Goal: Contribute content

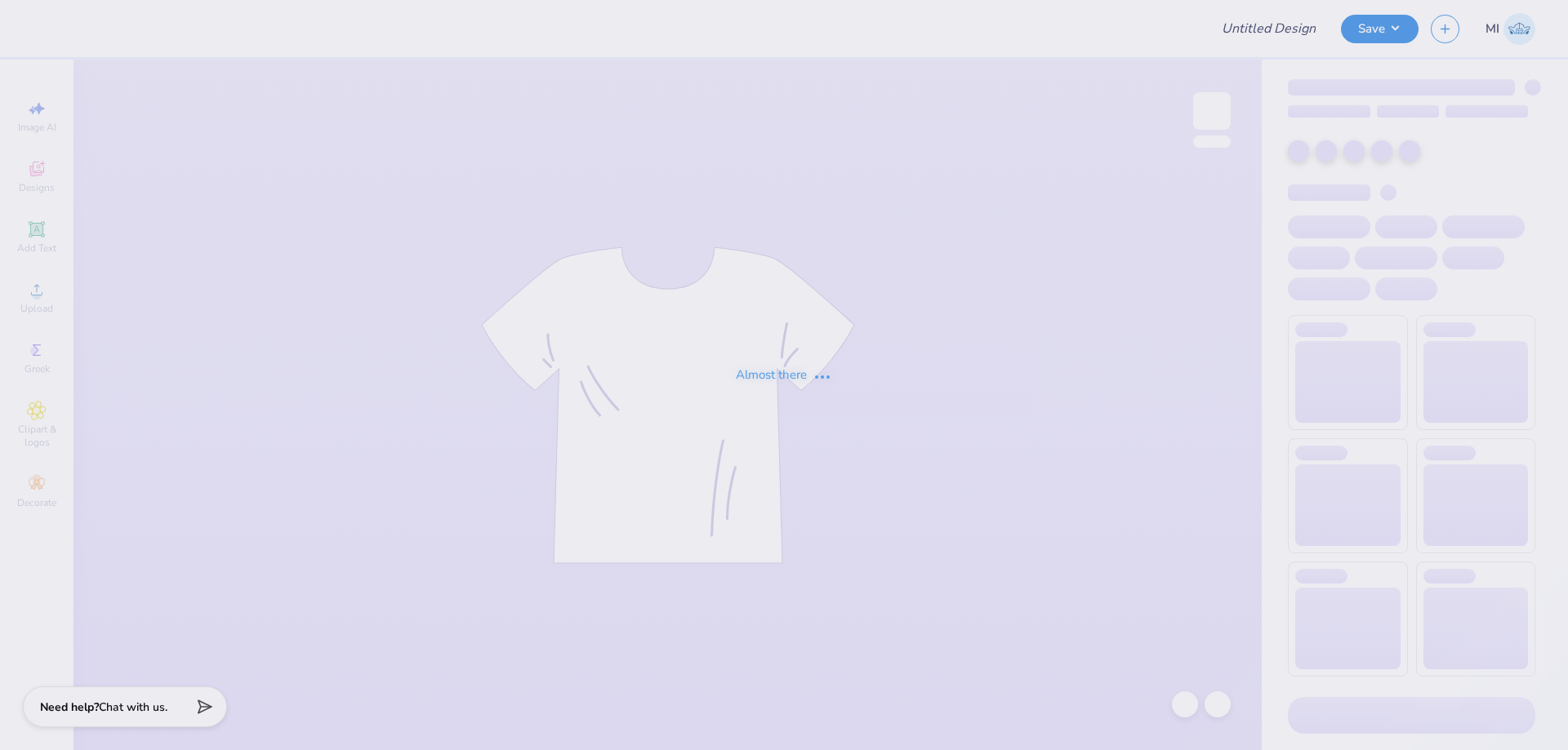
type input "Merch for Miles for Smiles/Cleft Palate Gallop"
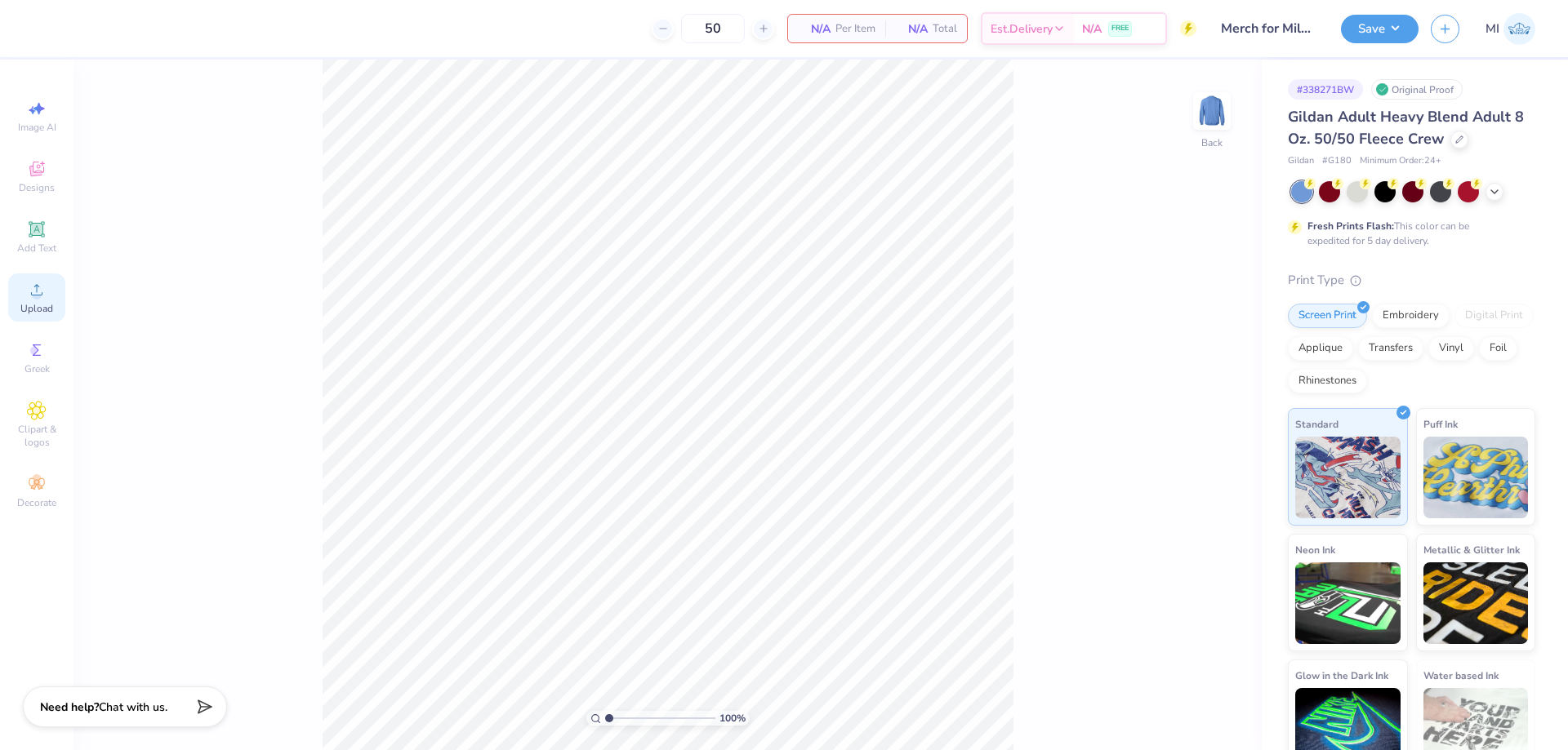
click at [27, 293] on icon at bounding box center [36, 290] width 19 height 19
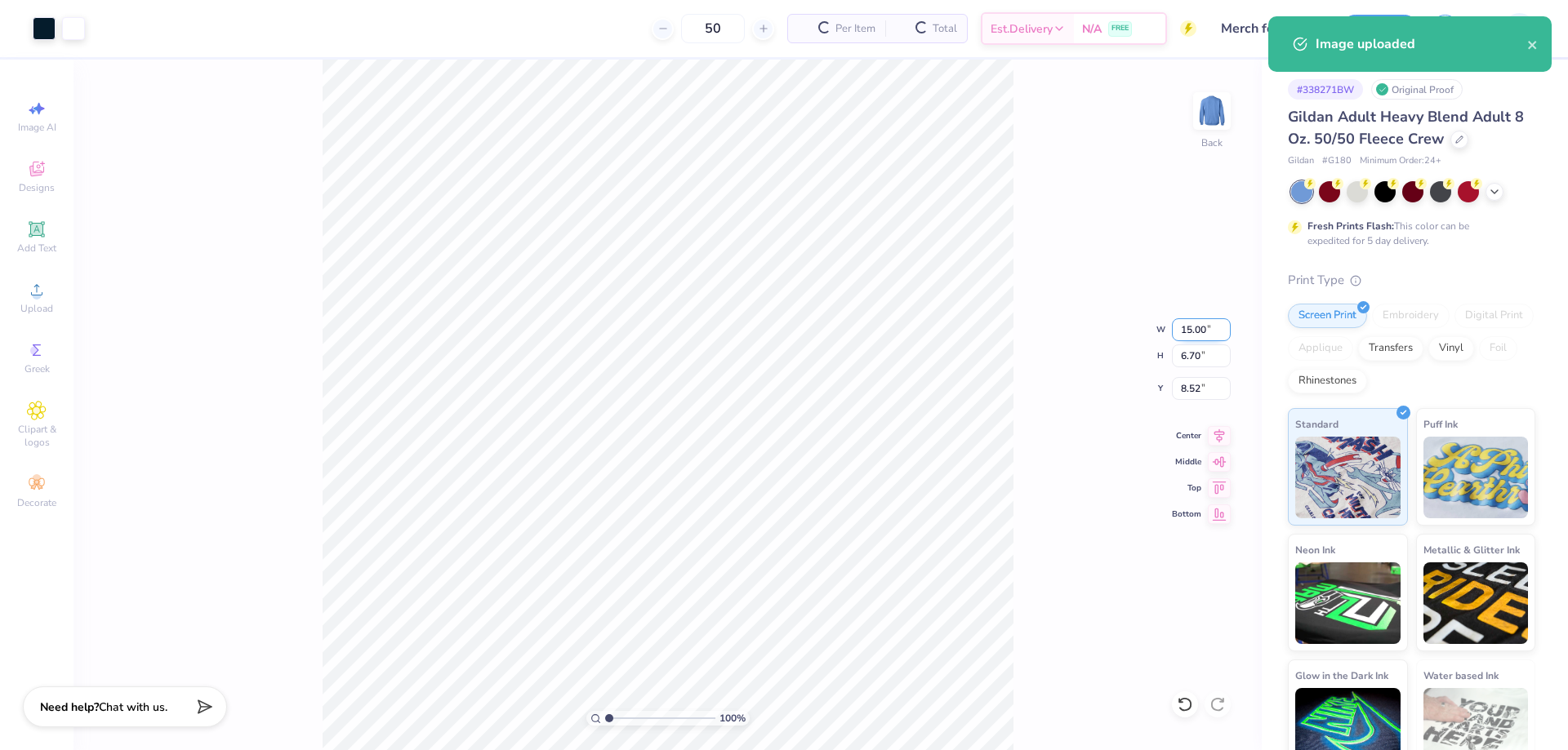
click at [1191, 333] on input "15.00" at bounding box center [1201, 330] width 58 height 23
type input "11.50"
type input "5.14"
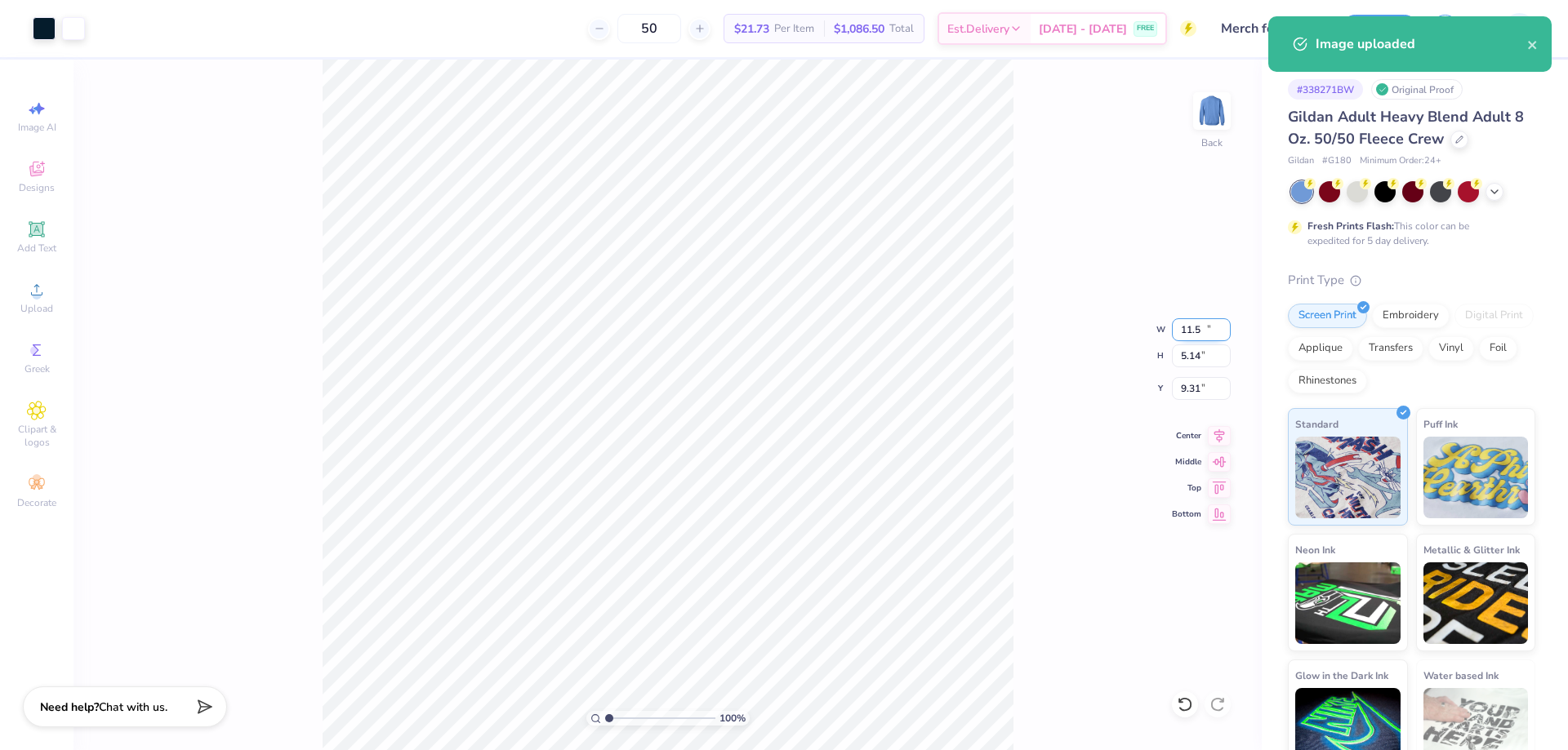
type input "9.31"
drag, startPoint x: 1211, startPoint y: 324, endPoint x: 1149, endPoint y: 325, distance: 62.0
click at [1172, 325] on input "11.50" at bounding box center [1201, 330] width 58 height 23
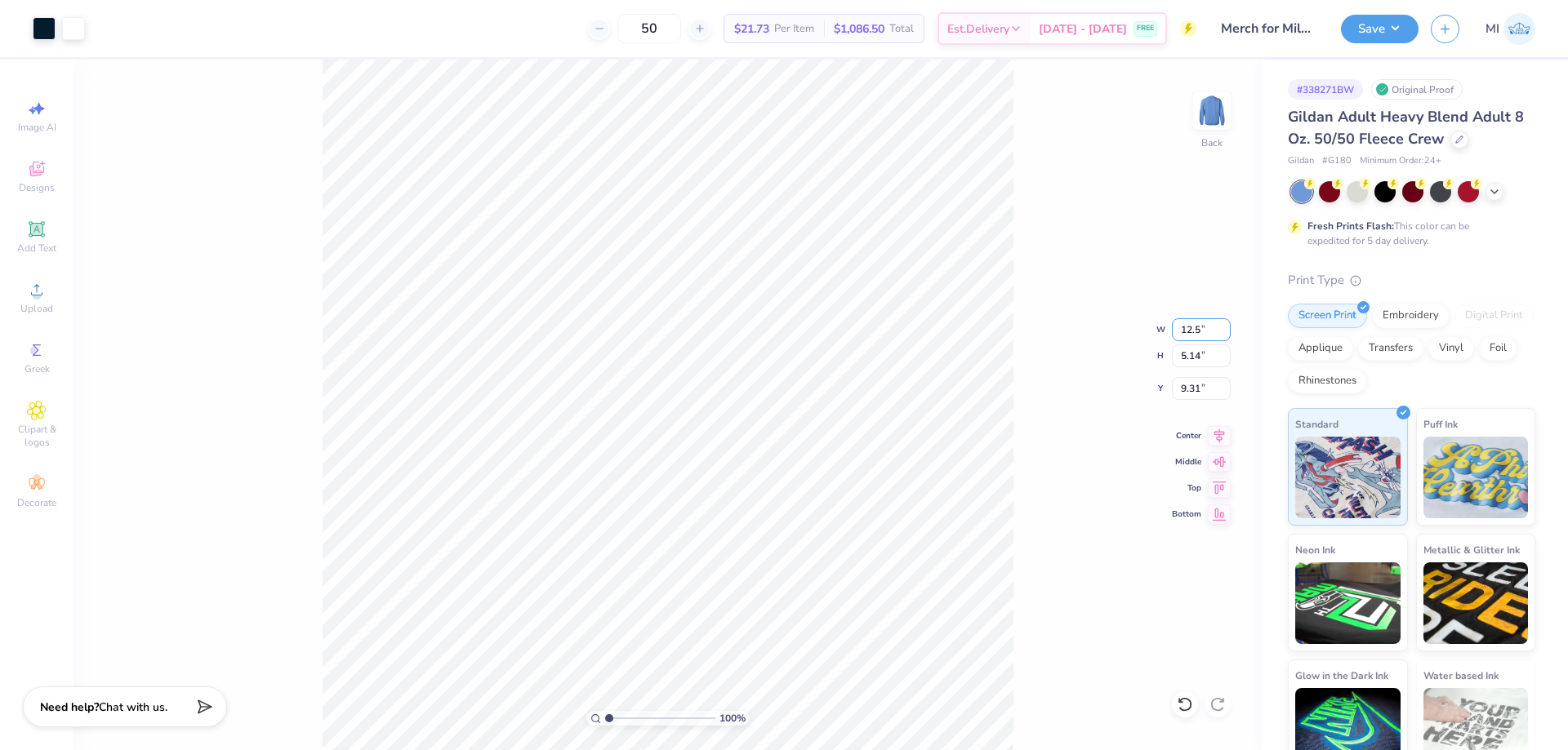
type input "12.50"
type input "5.59"
click at [1200, 395] on input "9.08" at bounding box center [1201, 388] width 58 height 23
click at [1200, 395] on input "3" at bounding box center [1201, 388] width 58 height 23
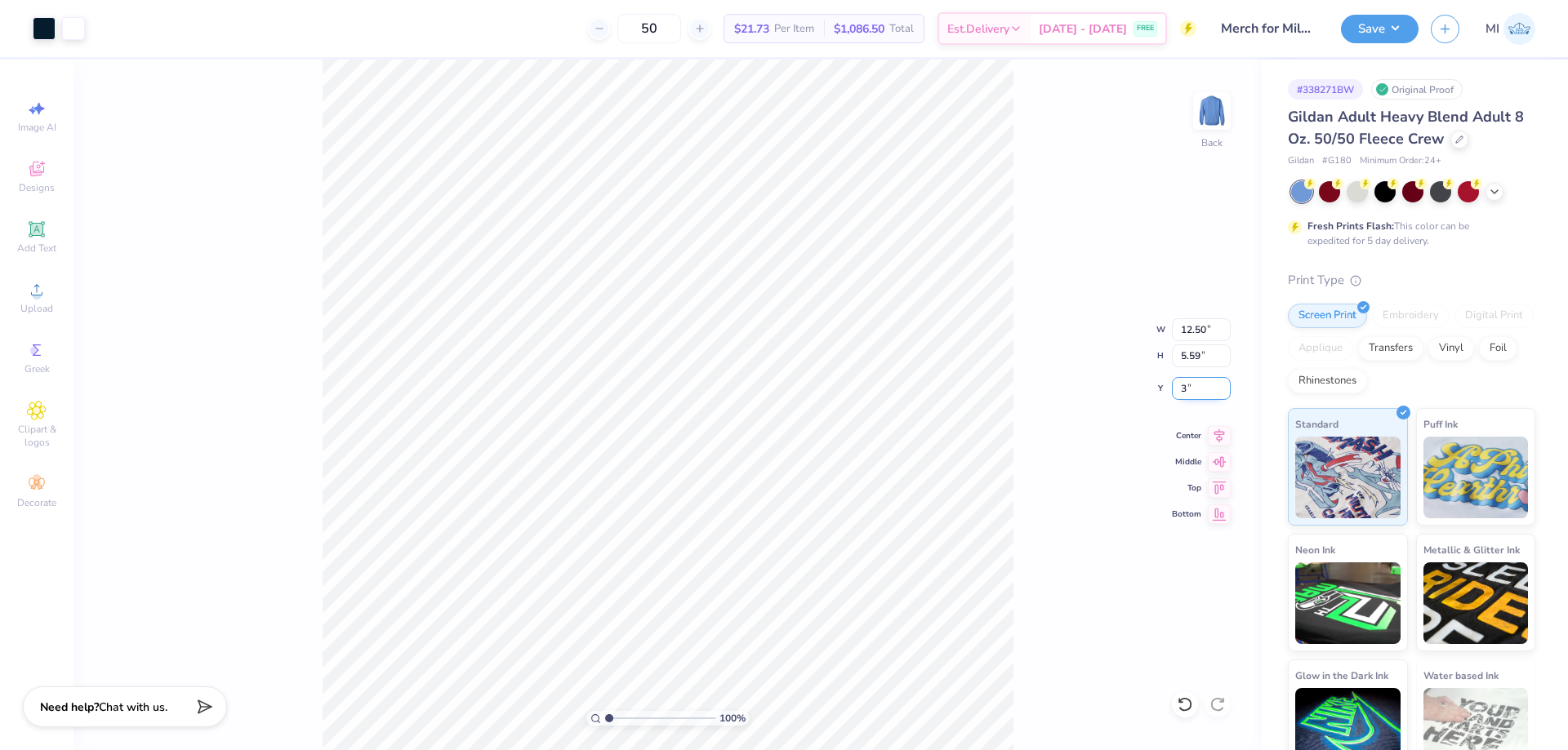
type input "3.00"
drag, startPoint x: 1204, startPoint y: 333, endPoint x: 1126, endPoint y: 336, distance: 78.1
click at [1172, 336] on input "12.50" at bounding box center [1201, 330] width 58 height 23
type input "11.50"
type input "5.14"
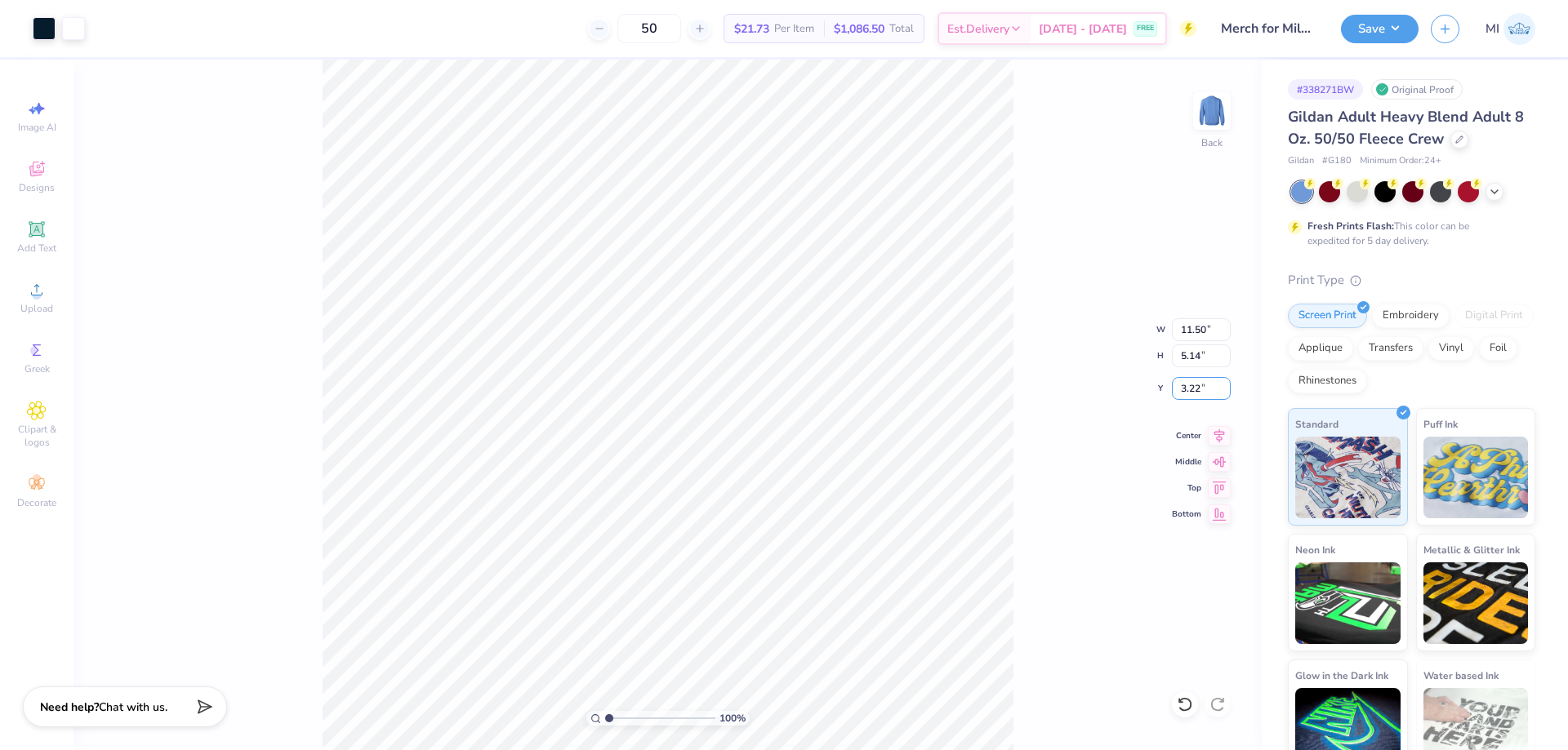
drag, startPoint x: 1214, startPoint y: 386, endPoint x: 1138, endPoint y: 390, distance: 76.1
click at [1172, 390] on input "3.22" at bounding box center [1201, 388] width 58 height 23
drag, startPoint x: 1203, startPoint y: 388, endPoint x: 1104, endPoint y: 397, distance: 99.4
click at [1172, 397] on input "4.00" at bounding box center [1201, 388] width 58 height 23
type input "3.00"
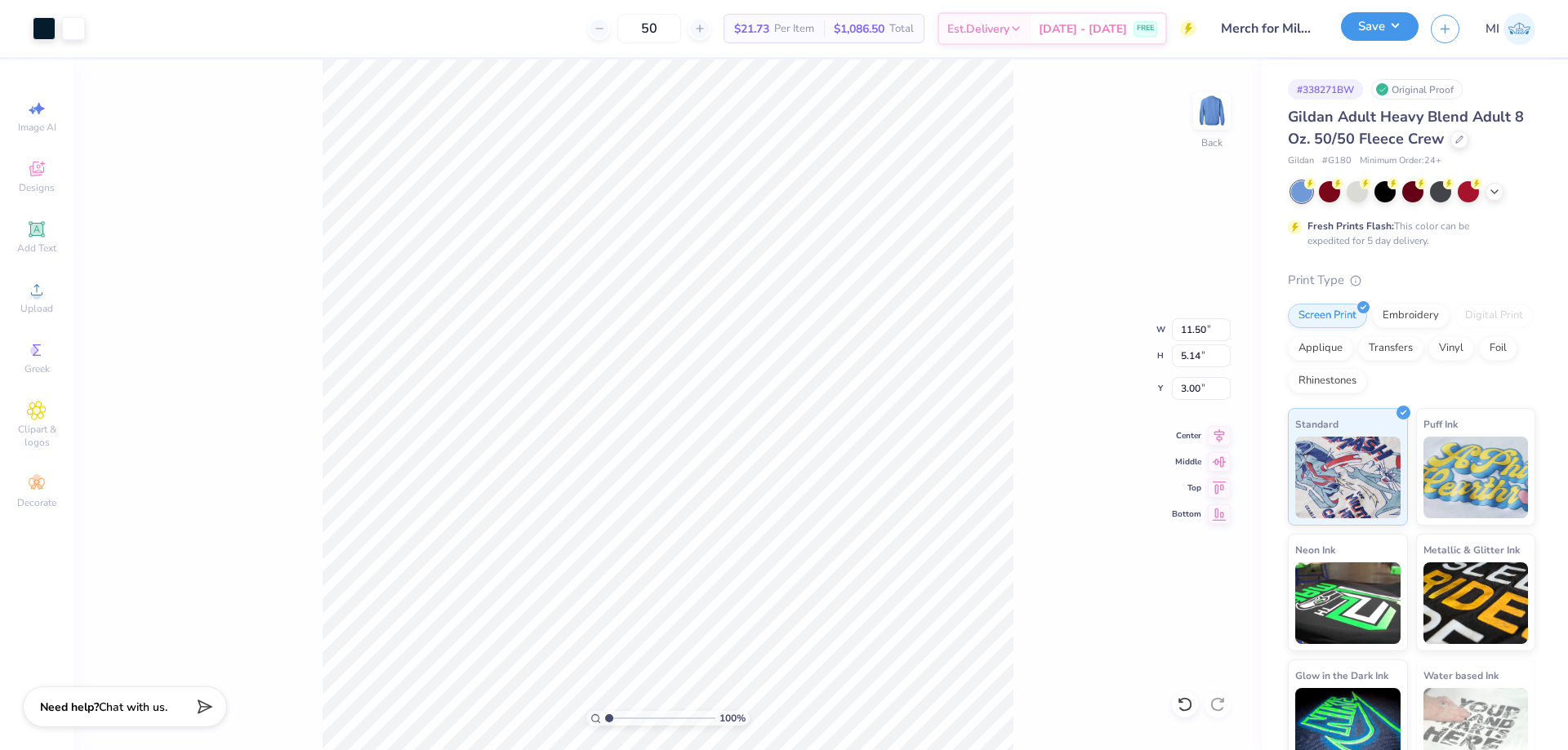
click at [1384, 27] on button "Save" at bounding box center [1380, 27] width 78 height 28
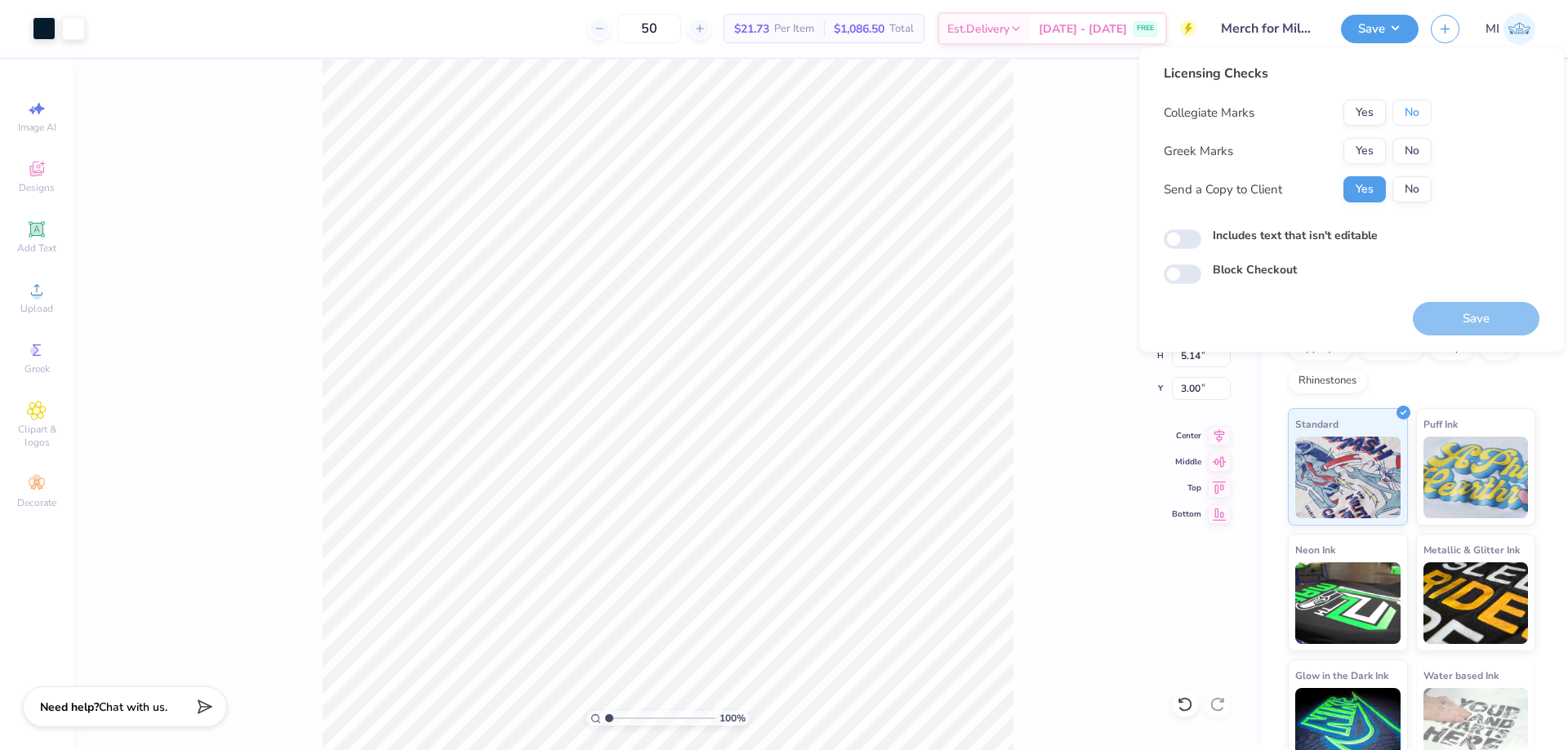
drag, startPoint x: 1411, startPoint y: 116, endPoint x: 1391, endPoint y: 137, distance: 29.0
click at [1408, 119] on button "No" at bounding box center [1411, 113] width 39 height 27
drag, startPoint x: 1412, startPoint y: 146, endPoint x: 735, endPoint y: 2, distance: 692.1
click at [1412, 147] on button "No" at bounding box center [1411, 151] width 39 height 27
click at [1481, 318] on button "Save" at bounding box center [1476, 318] width 127 height 34
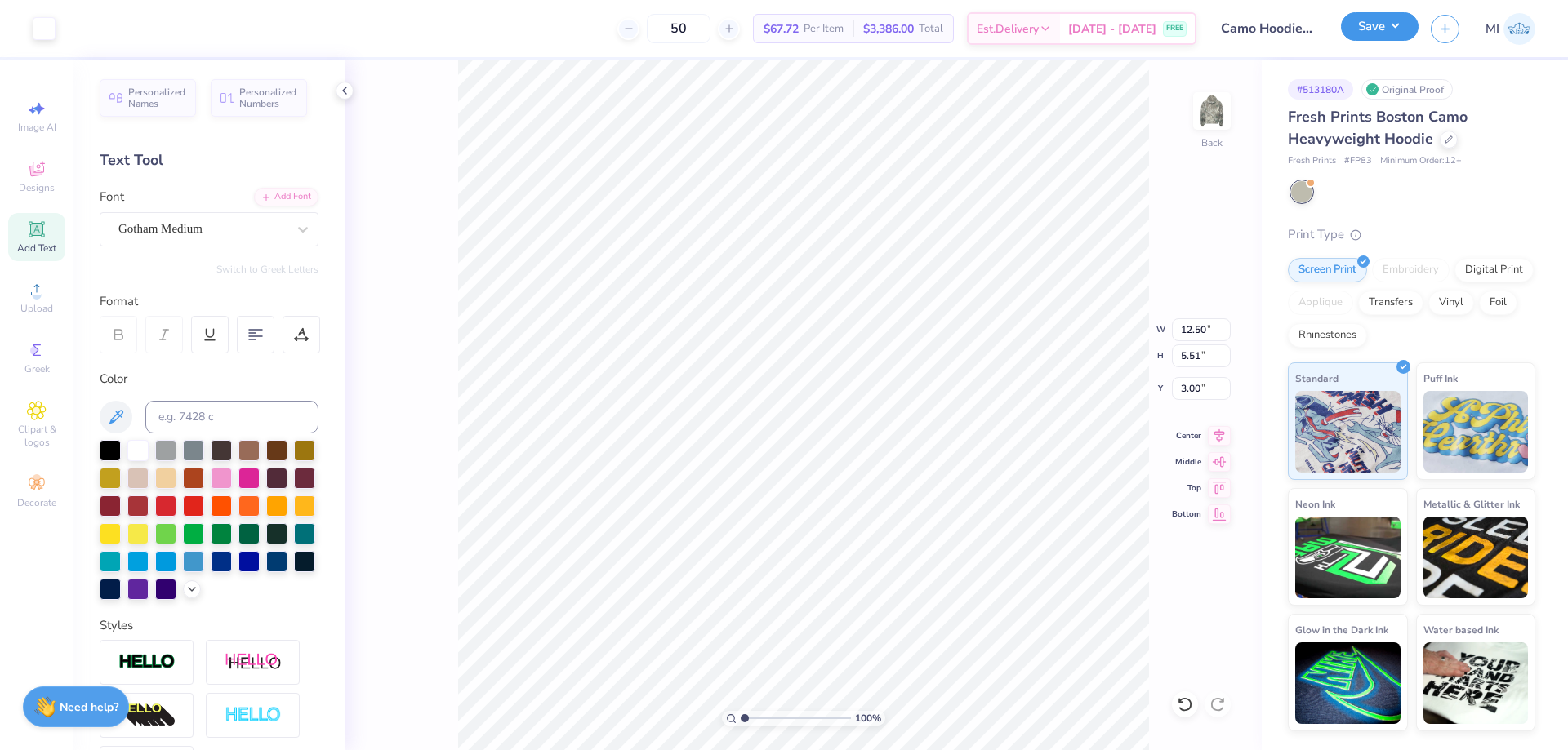
click at [1372, 29] on button "Save" at bounding box center [1380, 27] width 78 height 28
